Goal: Transaction & Acquisition: Obtain resource

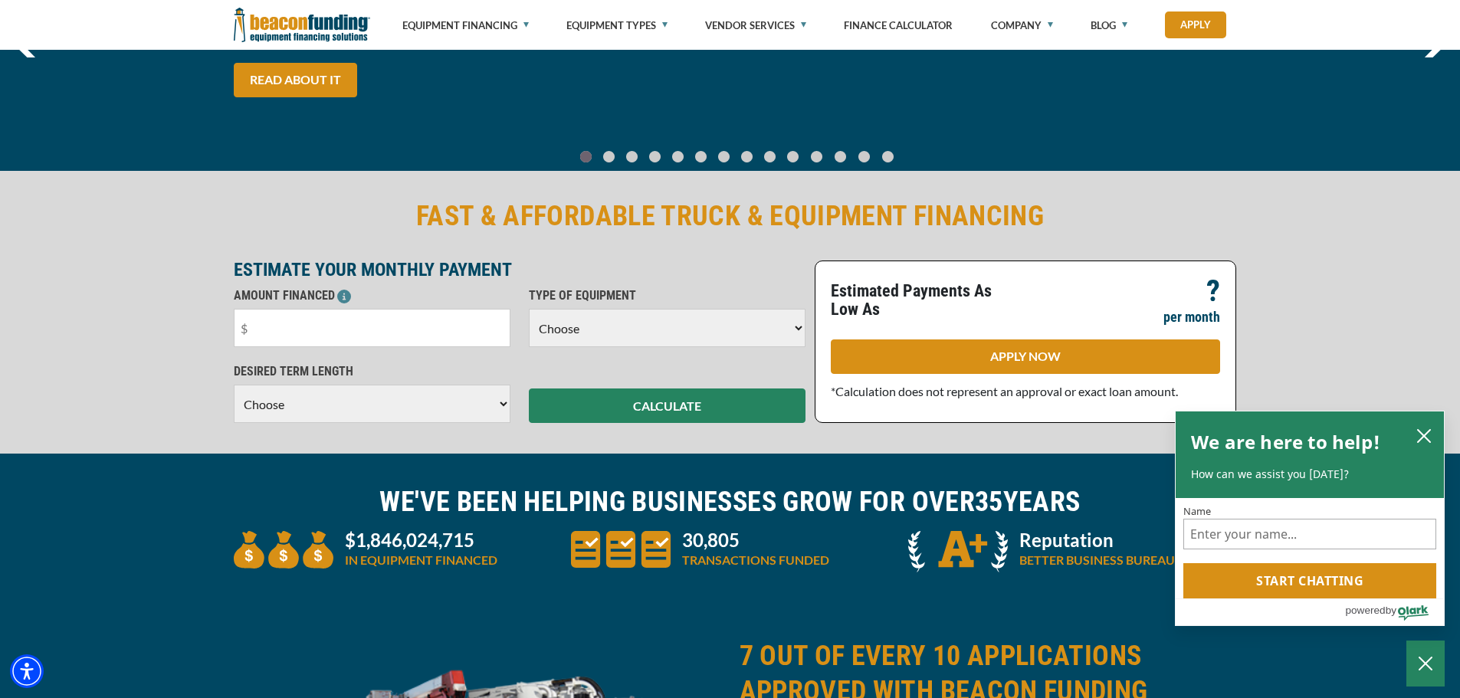
scroll to position [230, 0]
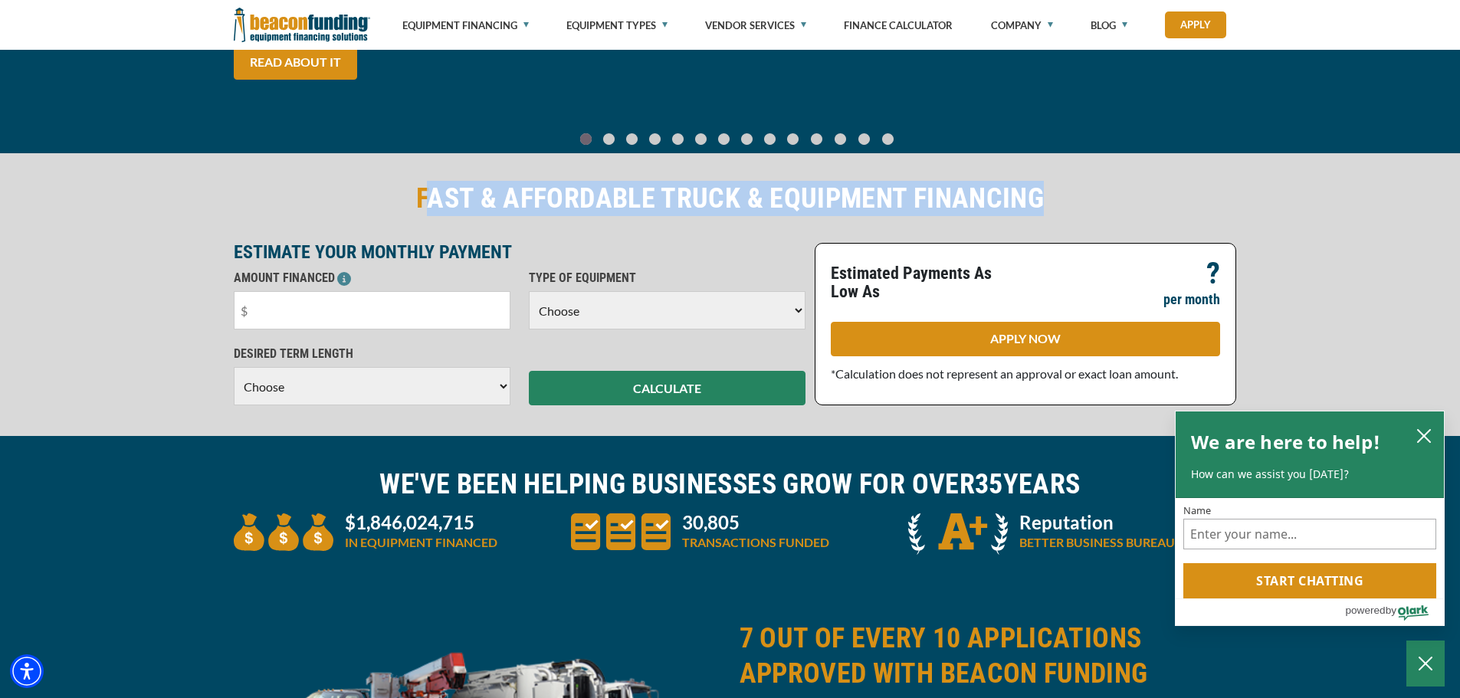
drag, startPoint x: 435, startPoint y: 199, endPoint x: 1049, endPoint y: 211, distance: 614.9
click at [1049, 211] on h2 "FAST & AFFORDABLE TRUCK & EQUIPMENT FINANCING" at bounding box center [730, 198] width 993 height 35
click at [1124, 217] on div "FAST & AFFORDABLE TRUCK & EQUIPMENT FINANCING" at bounding box center [731, 204] width 1012 height 47
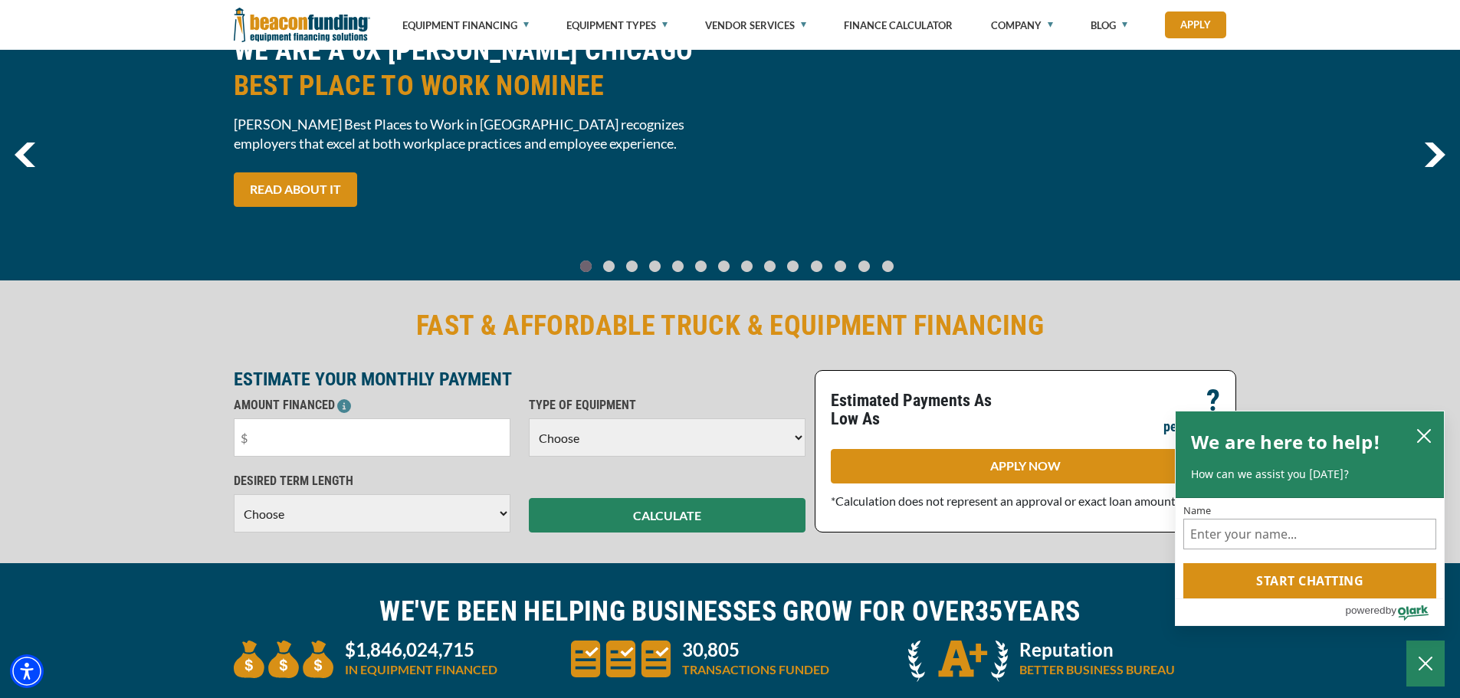
scroll to position [0, 0]
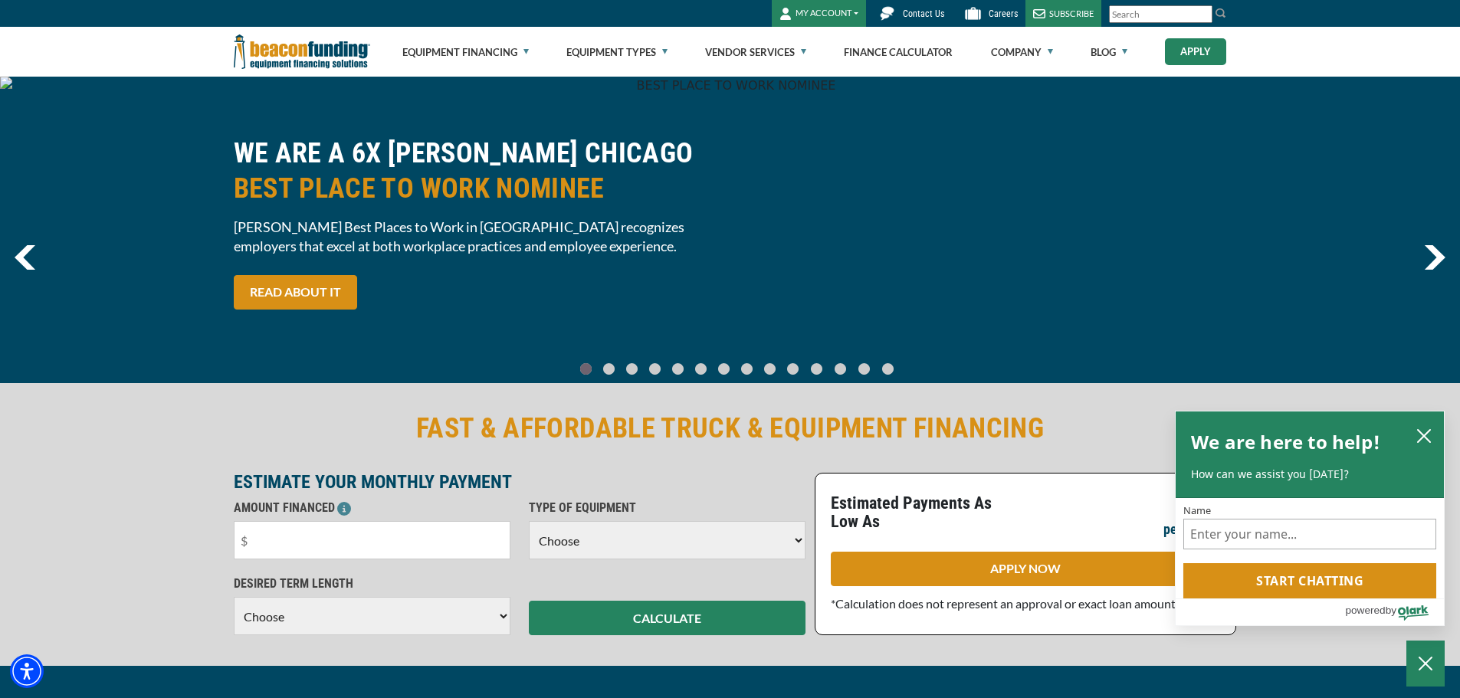
click at [1181, 50] on link "Apply" at bounding box center [1195, 51] width 61 height 27
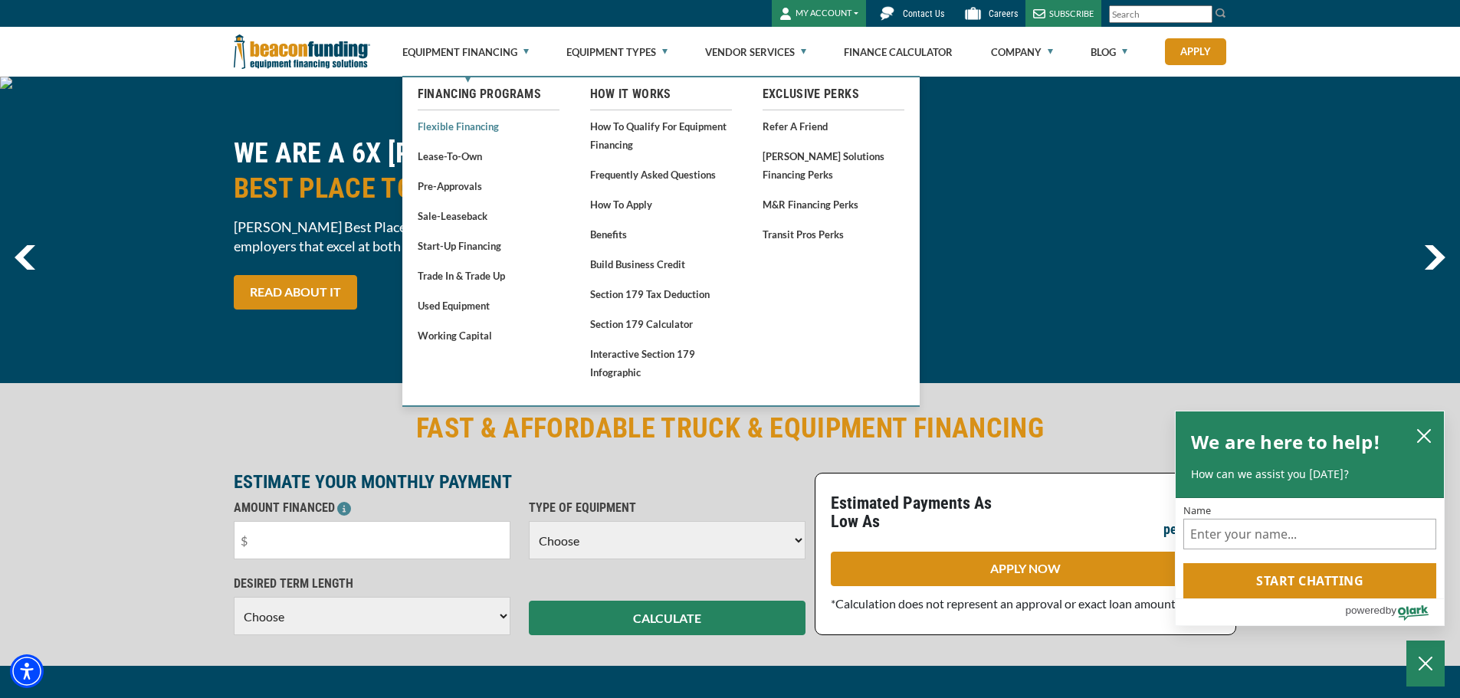
click at [473, 128] on link "Flexible Financing" at bounding box center [489, 126] width 142 height 19
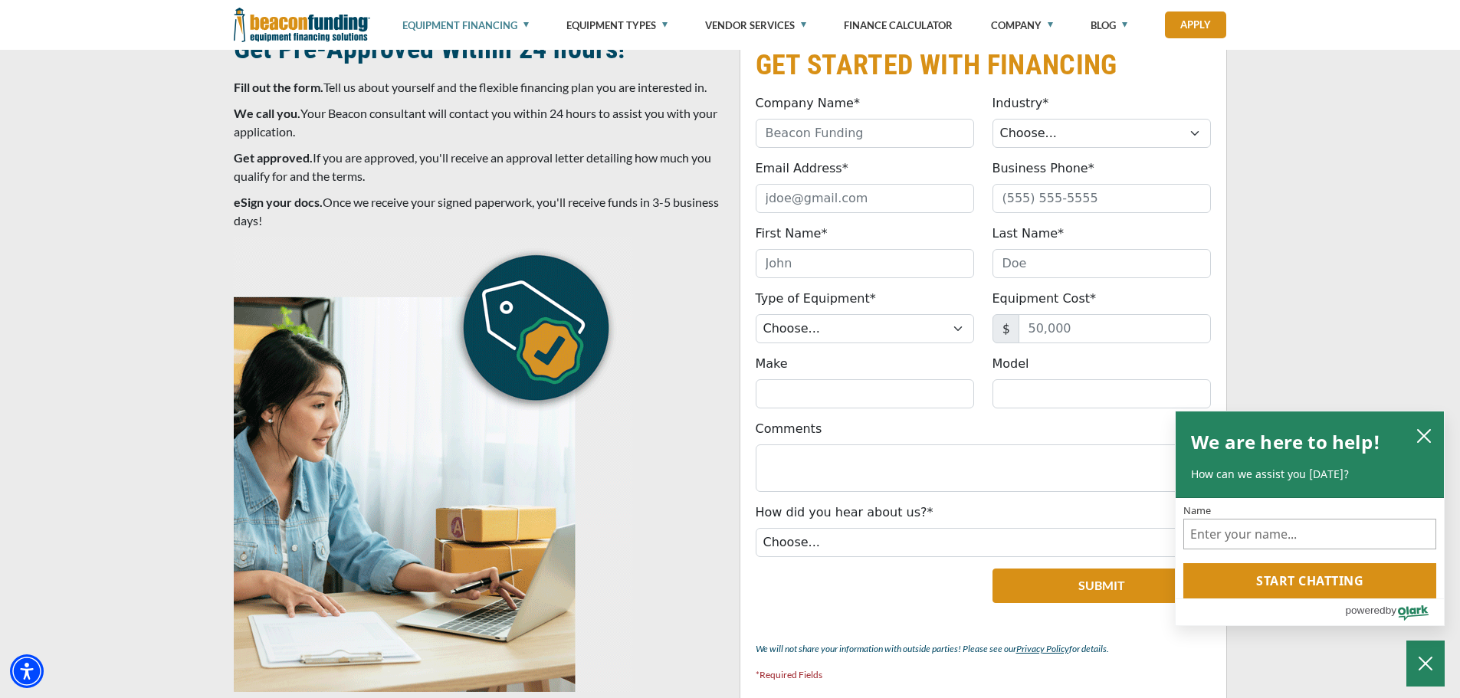
scroll to position [5344, 0]
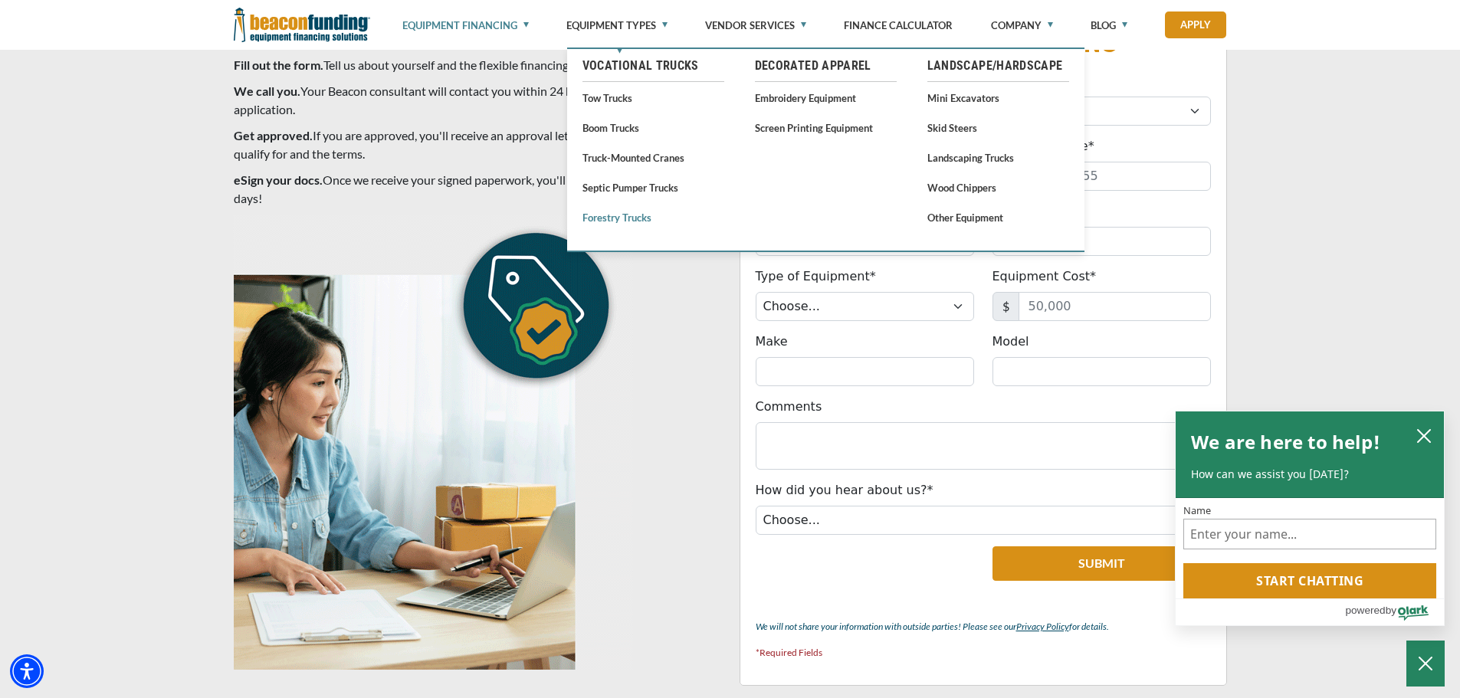
click at [625, 222] on link "Forestry Trucks" at bounding box center [654, 217] width 142 height 19
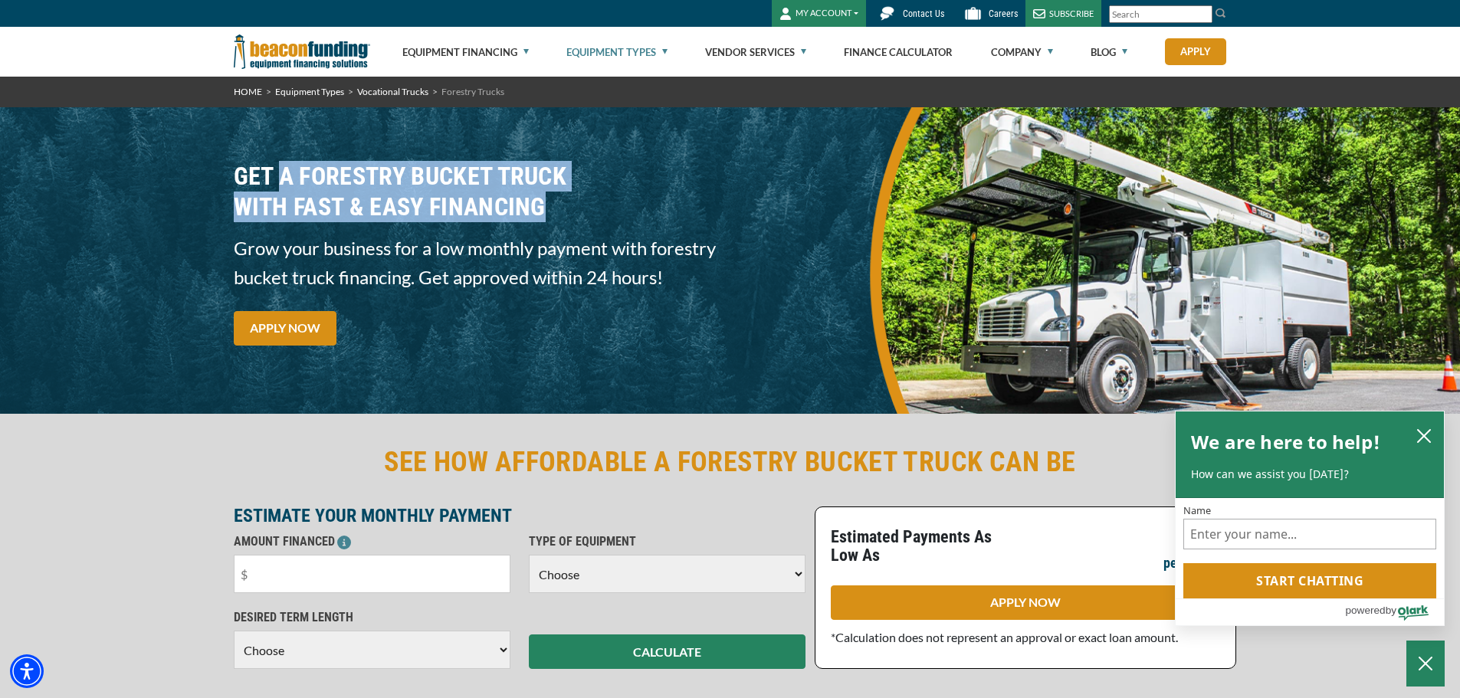
drag, startPoint x: 285, startPoint y: 173, endPoint x: 576, endPoint y: 197, distance: 292.3
click at [576, 197] on h3 "GET A FORESTRY BUCKET TRUCK WITH FAST & EASY FINANCING" at bounding box center [478, 191] width 488 height 61
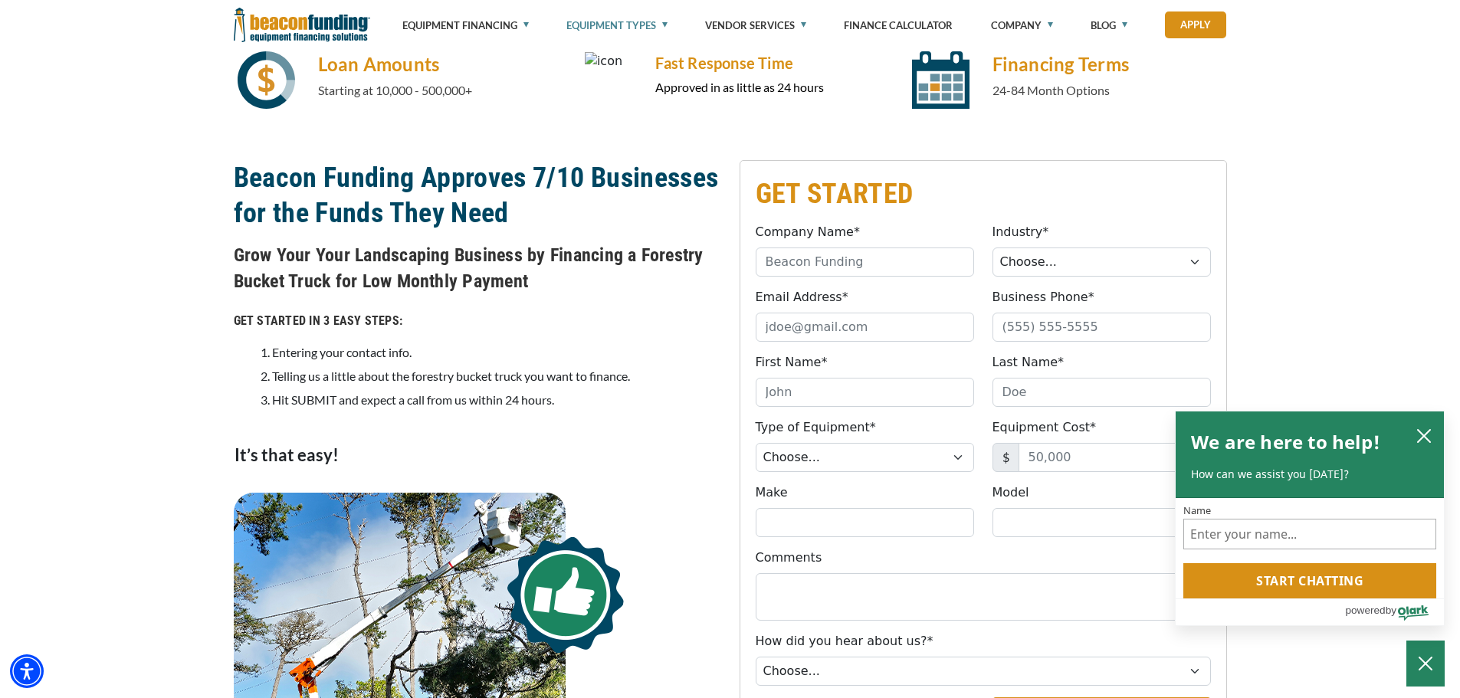
scroll to position [920, 0]
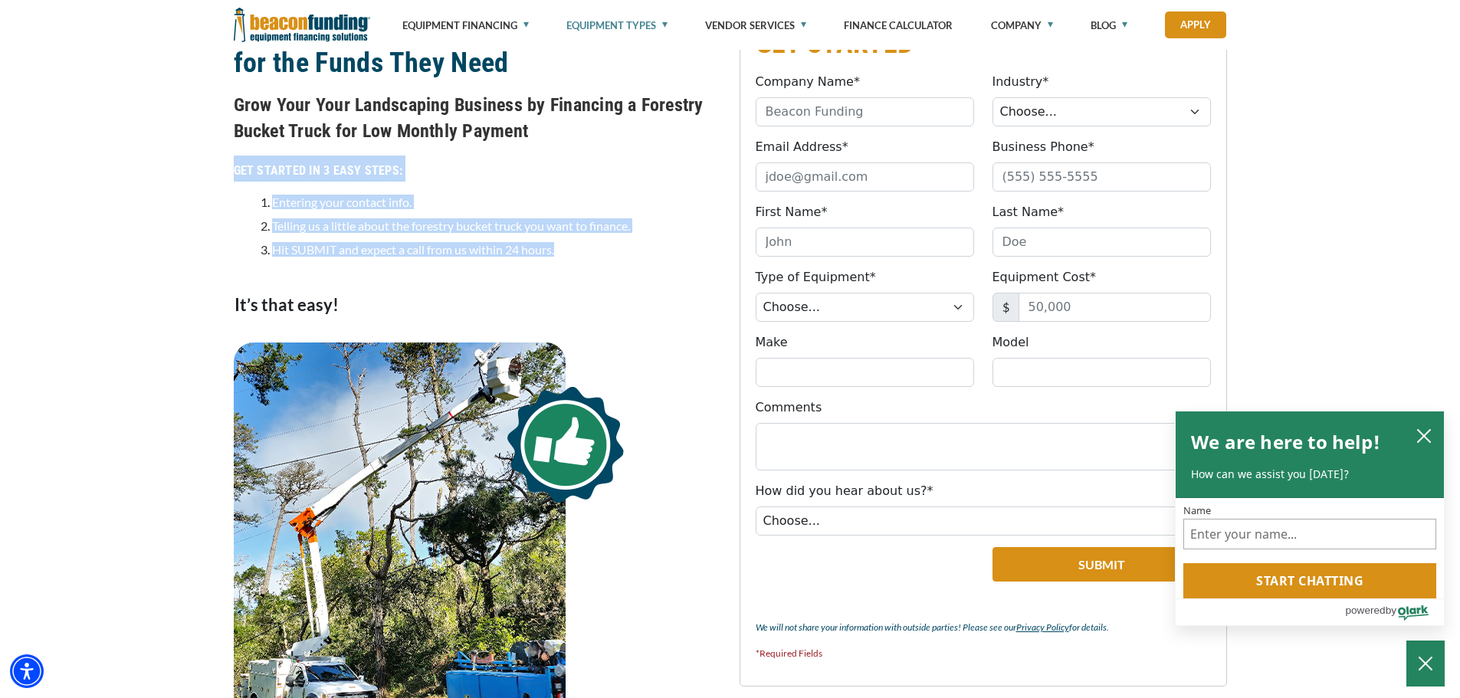
drag, startPoint x: 225, startPoint y: 169, endPoint x: 596, endPoint y: 251, distance: 380.2
click at [596, 251] on div "Grow Your Your Landscaping Business by Financing a Forestry Bucket Truck for Lo…" at bounding box center [478, 217] width 506 height 251
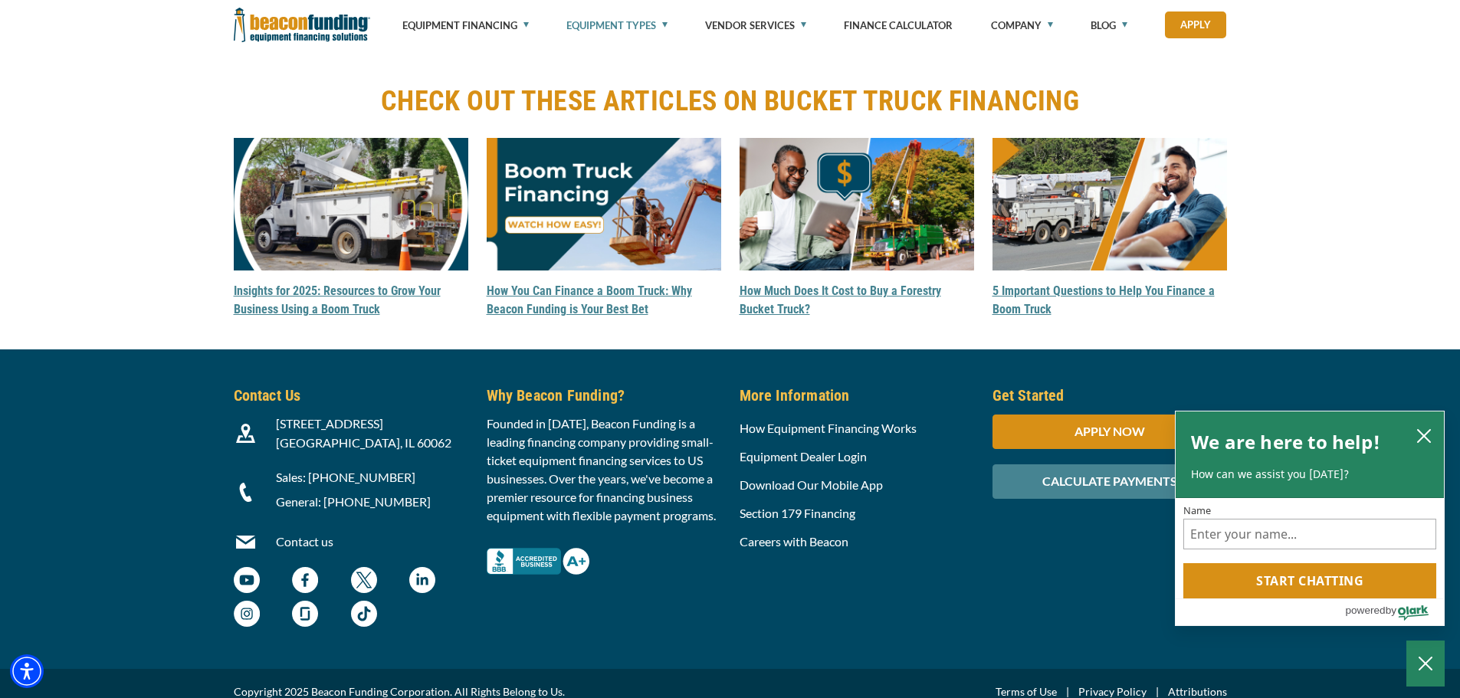
scroll to position [4092, 0]
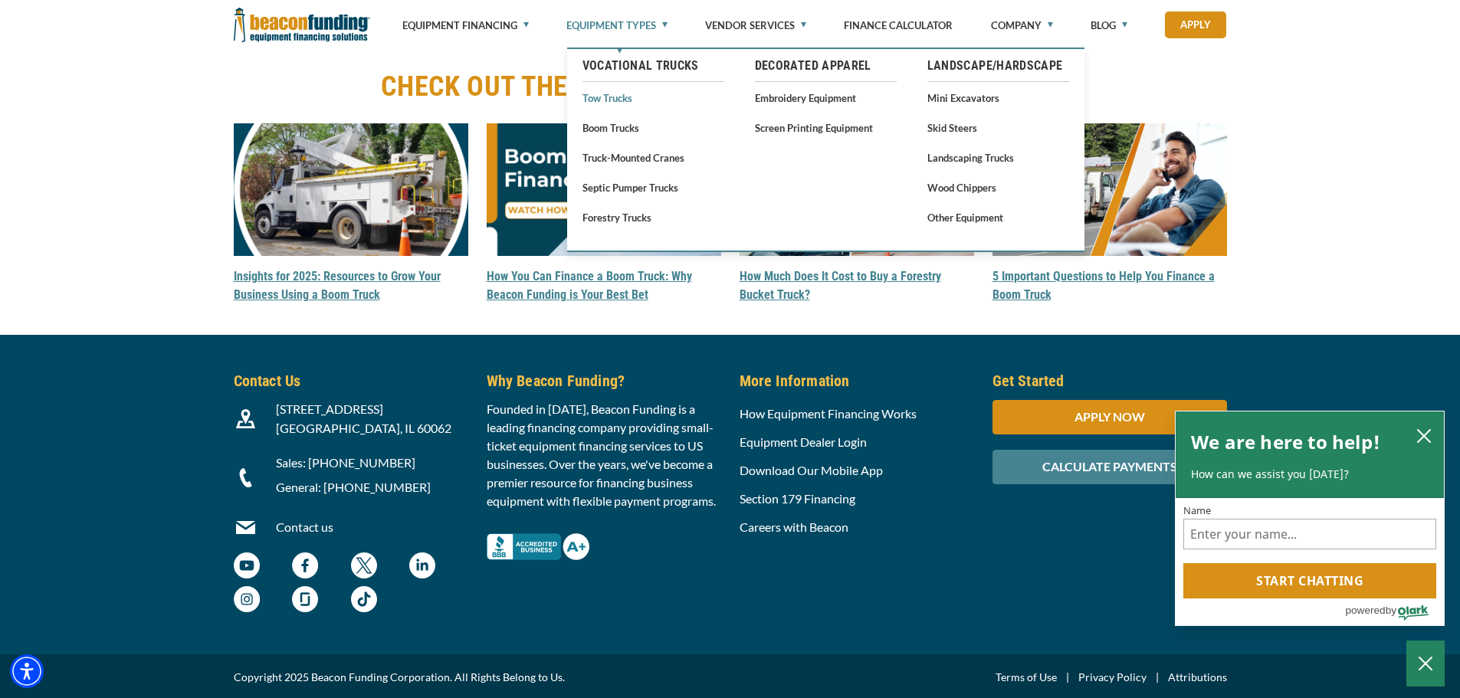
click at [613, 100] on link "Tow Trucks" at bounding box center [654, 97] width 142 height 19
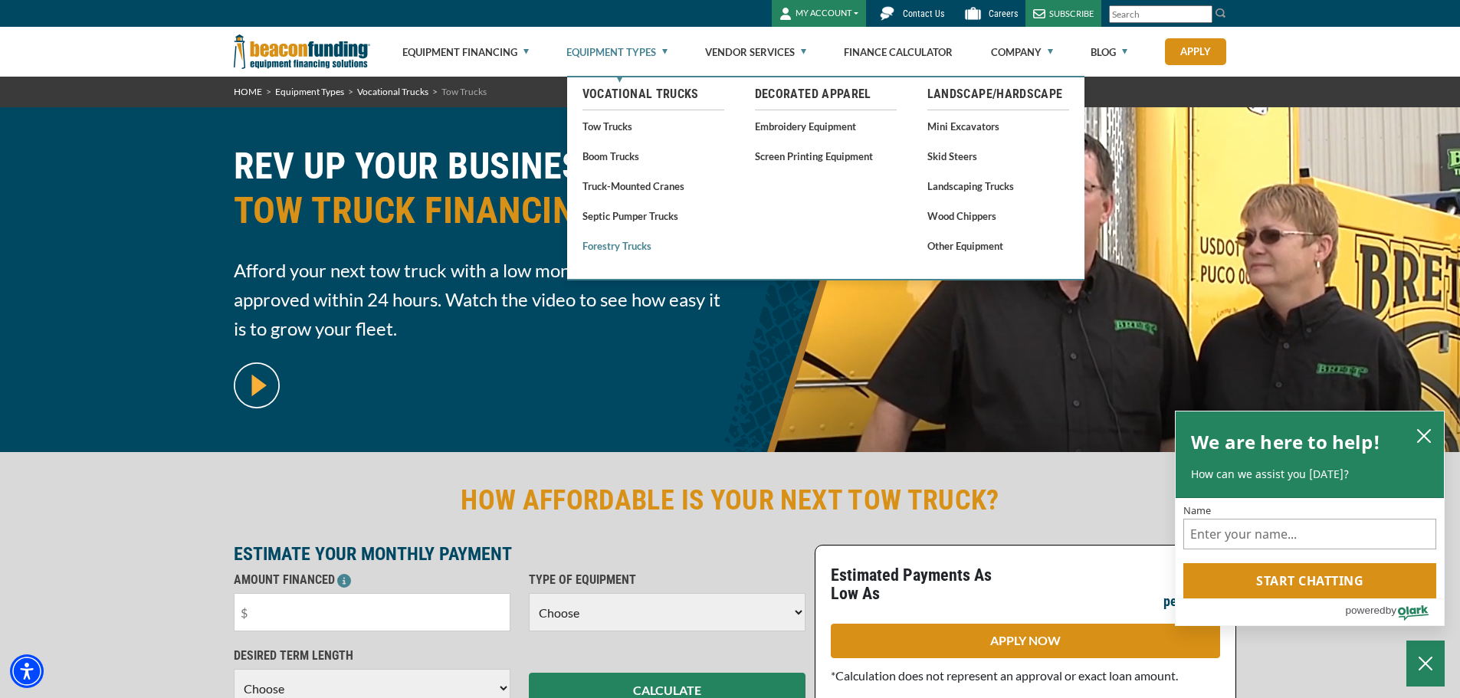
click at [638, 238] on link "Forestry Trucks" at bounding box center [654, 245] width 142 height 19
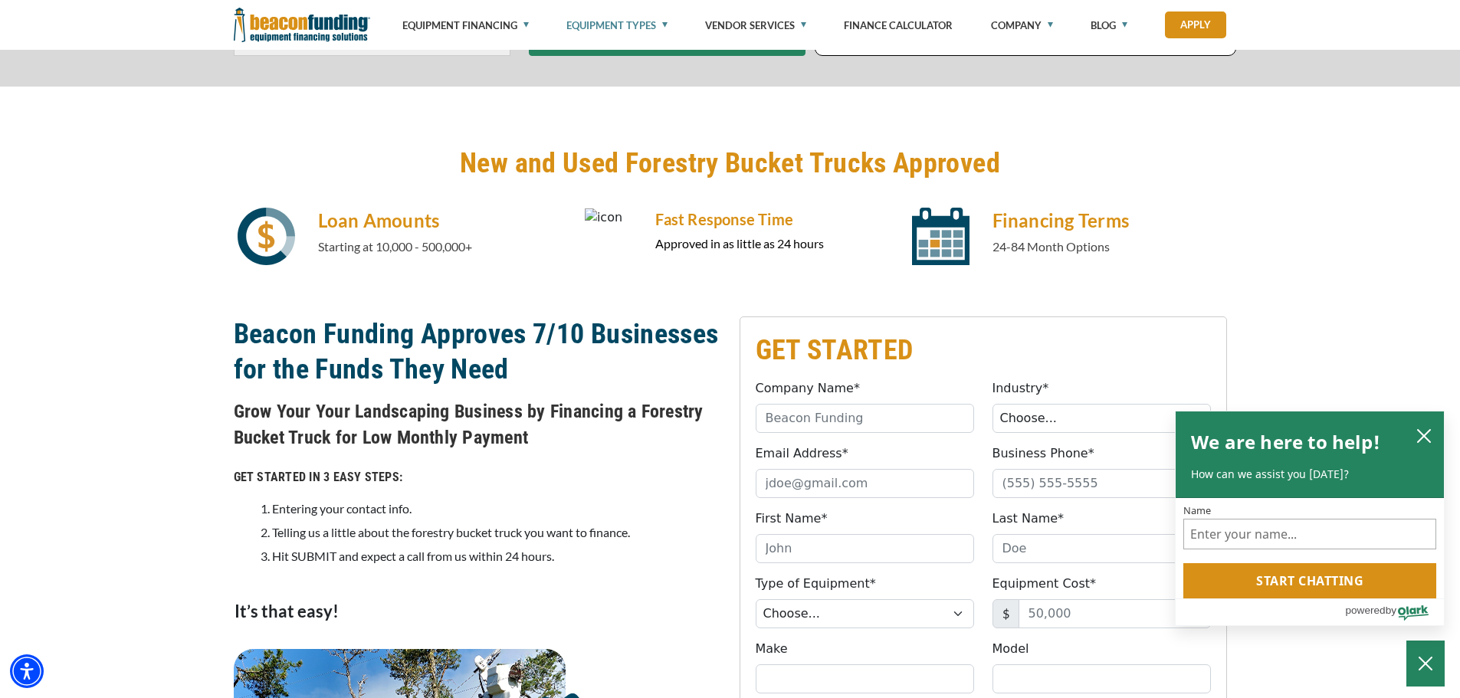
scroll to position [843, 0]
